Goal: Find specific page/section: Find specific page/section

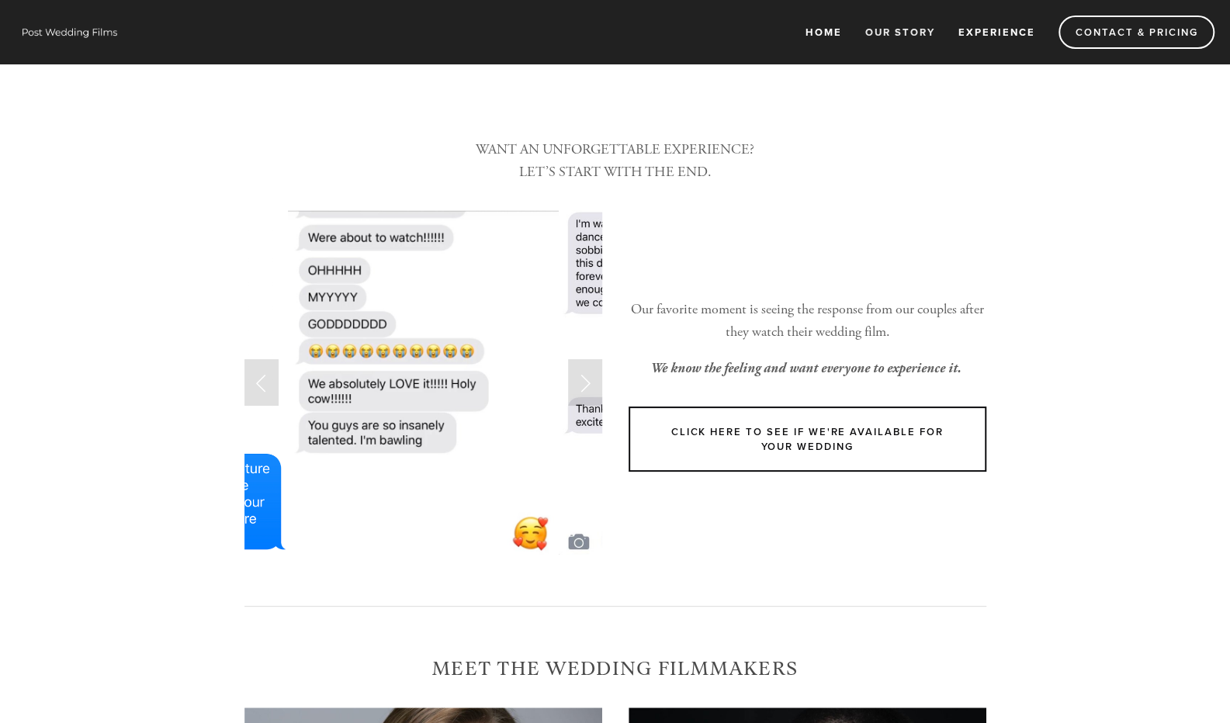
click at [838, 26] on link "Home" at bounding box center [823, 32] width 57 height 26
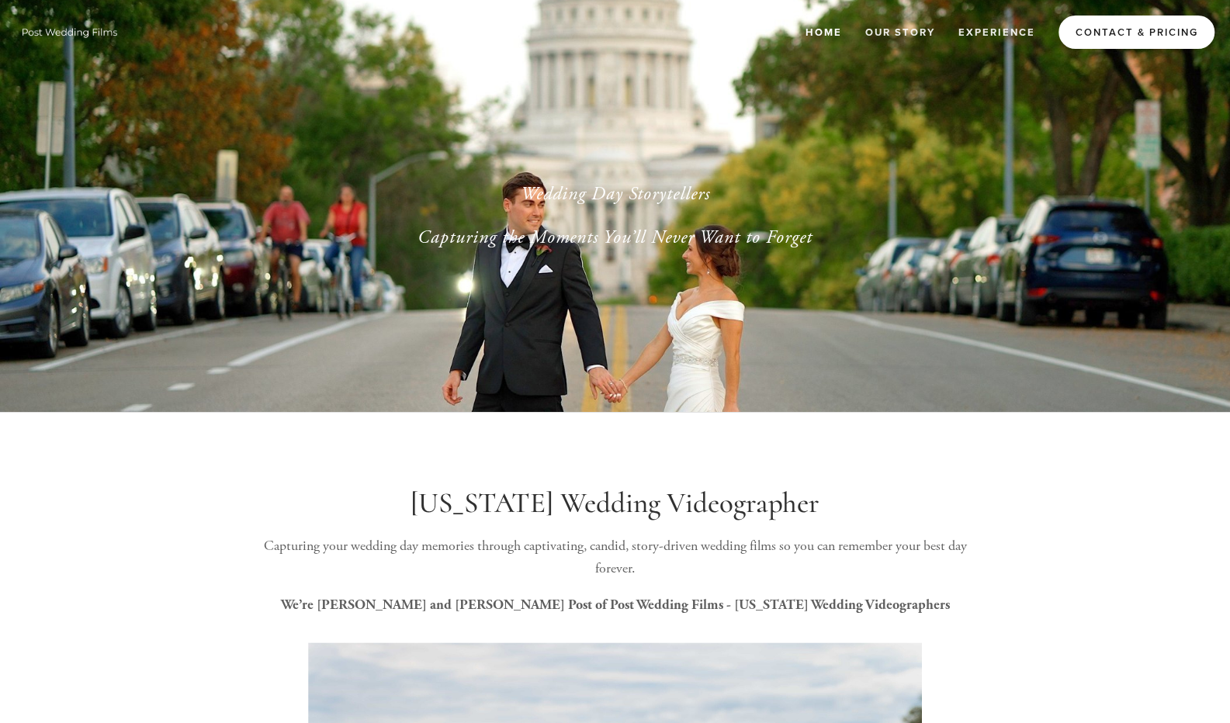
click at [1106, 26] on link "Contact & Pricing" at bounding box center [1136, 32] width 156 height 33
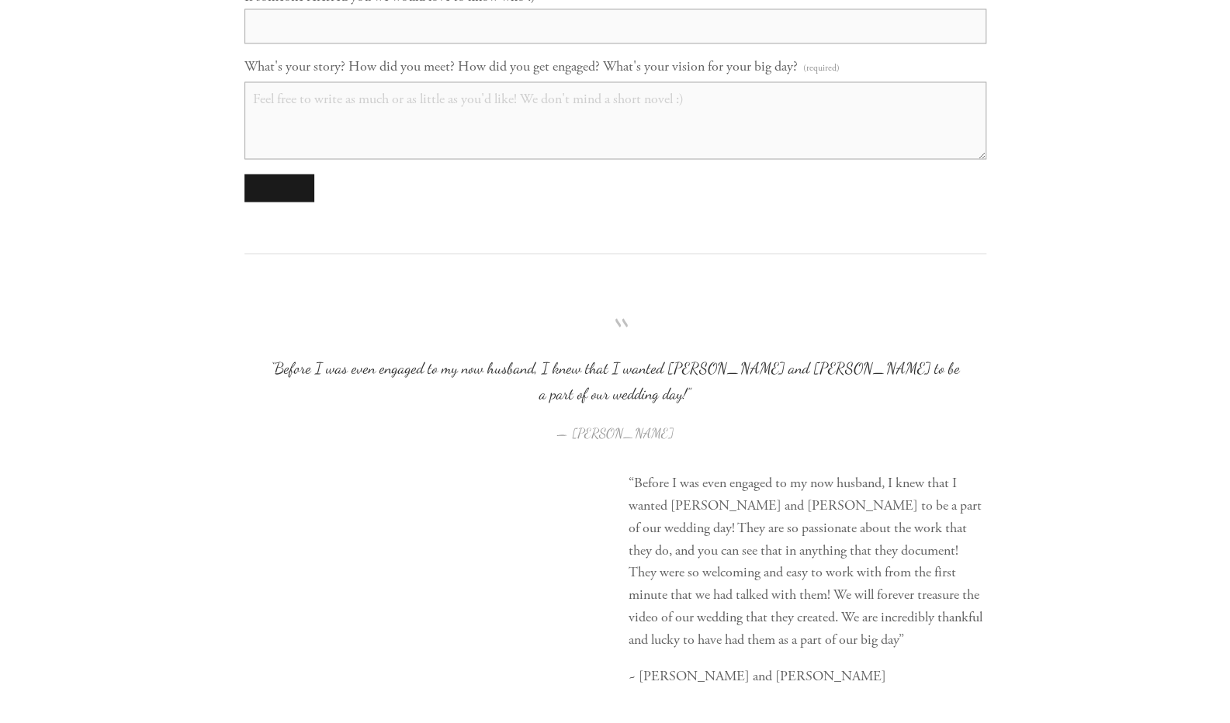
scroll to position [1884, 0]
